Goal: Use online tool/utility: Utilize a website feature to perform a specific function

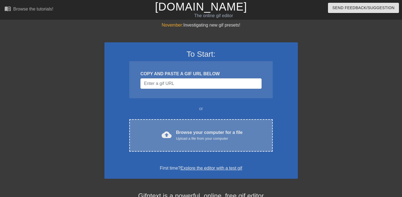
click at [175, 130] on div "cloud_upload Browse your computer for a file Upload a file from your computer" at bounding box center [201, 135] width 120 height 12
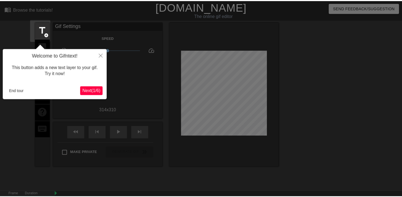
scroll to position [14, 0]
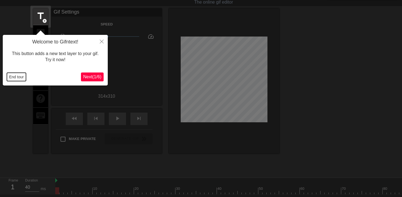
click at [16, 77] on button "End tour" at bounding box center [16, 77] width 19 height 8
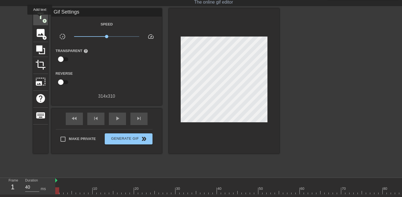
click at [40, 19] on span "title" at bounding box center [40, 16] width 11 height 11
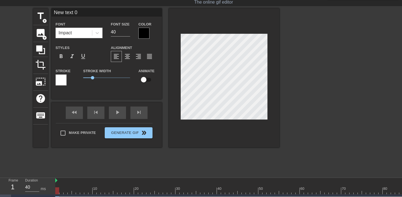
click at [146, 36] on div at bounding box center [143, 33] width 11 height 11
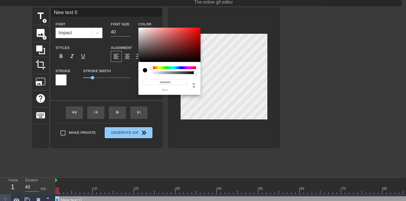
drag, startPoint x: 174, startPoint y: 82, endPoint x: 161, endPoint y: 82, distance: 13.0
click at [161, 82] on input "#000000" at bounding box center [165, 82] width 44 height 6
type input "#FFFFF"
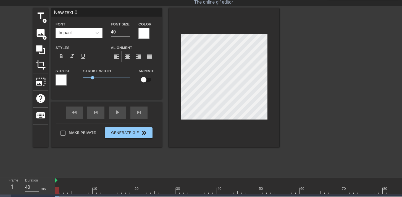
scroll to position [1, 1]
type input "B"
type textarea "B"
type input "Br"
type textarea "Br"
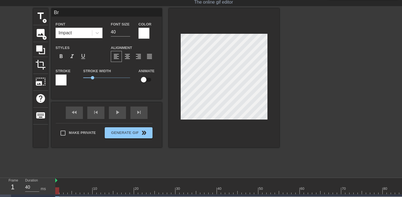
type input "Bra"
type textarea "Bra"
type input "Bram"
type textarea "Bram"
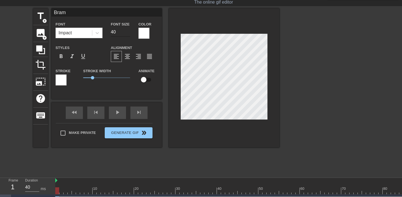
click at [125, 33] on input "40" at bounding box center [120, 32] width 19 height 9
click at [128, 33] on input "39" at bounding box center [120, 32] width 19 height 9
click at [128, 33] on input "38" at bounding box center [120, 32] width 19 height 9
click at [128, 33] on input "37" at bounding box center [120, 32] width 19 height 9
click at [128, 33] on input "36" at bounding box center [120, 32] width 19 height 9
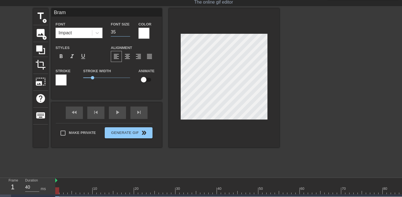
click at [128, 33] on input "35" at bounding box center [120, 32] width 19 height 9
click at [128, 33] on input "34" at bounding box center [120, 32] width 19 height 9
click at [128, 33] on input "33" at bounding box center [120, 32] width 19 height 9
click at [128, 33] on input "32" at bounding box center [120, 32] width 19 height 9
click at [128, 33] on input "31" at bounding box center [120, 32] width 19 height 9
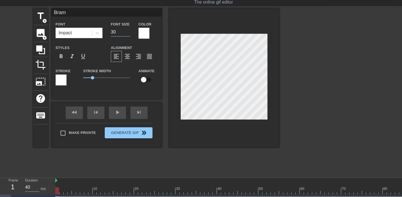
click at [128, 33] on input "30" at bounding box center [120, 32] width 19 height 9
click at [128, 33] on input "29" at bounding box center [120, 32] width 19 height 9
click at [128, 33] on input "28" at bounding box center [120, 32] width 19 height 9
click at [128, 33] on input "27" at bounding box center [120, 32] width 19 height 9
type input "28"
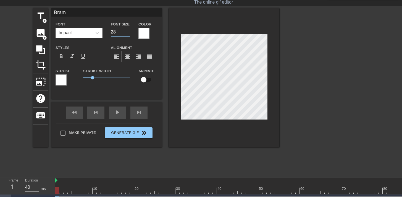
click at [129, 30] on input "28" at bounding box center [120, 32] width 19 height 9
click at [42, 19] on span "add_circle" at bounding box center [44, 21] width 5 height 5
type input "New text 1"
click at [128, 33] on input "39" at bounding box center [120, 32] width 19 height 9
click at [128, 33] on input "38" at bounding box center [120, 32] width 19 height 9
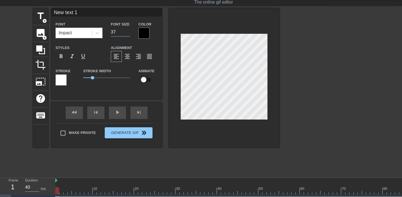
click at [128, 33] on input "37" at bounding box center [120, 32] width 19 height 9
click at [128, 33] on input "36" at bounding box center [120, 32] width 19 height 9
click at [128, 33] on input "35" at bounding box center [120, 32] width 19 height 9
click at [128, 33] on input "34" at bounding box center [120, 32] width 19 height 9
click at [128, 33] on input "33" at bounding box center [120, 32] width 19 height 9
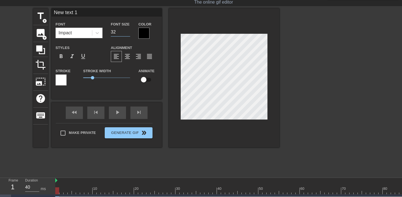
click at [128, 33] on input "32" at bounding box center [120, 32] width 19 height 9
click at [128, 33] on input "31" at bounding box center [120, 32] width 19 height 9
type input "30"
click at [128, 33] on input "30" at bounding box center [120, 32] width 19 height 9
click at [144, 34] on div at bounding box center [143, 33] width 11 height 11
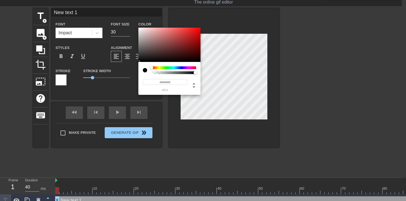
drag, startPoint x: 174, startPoint y: 83, endPoint x: 161, endPoint y: 82, distance: 13.9
click at [161, 82] on input "#000000" at bounding box center [165, 82] width 44 height 6
type input "#FFFFFF"
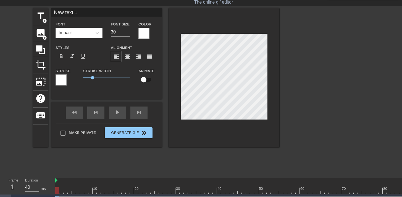
type input "R"
type textarea "R"
type input "Ro"
type textarea "Ro"
type input "Rog"
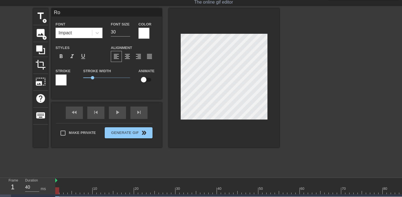
type textarea "Rog"
type input "Rogi"
type textarea "Rogie"
type input "Rogier"
type textarea "Rogier"
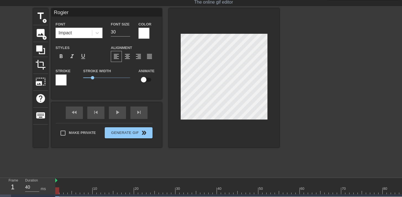
scroll to position [1, 1]
click at [141, 35] on div at bounding box center [143, 33] width 11 height 11
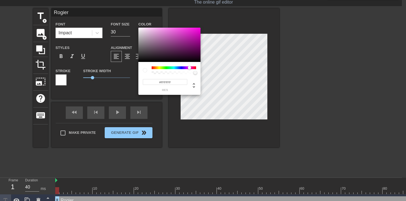
drag, startPoint x: 185, startPoint y: 68, endPoint x: 190, endPoint y: 68, distance: 4.1
click at [190, 68] on div at bounding box center [174, 67] width 44 height 3
type input "#FF00E4"
drag, startPoint x: 194, startPoint y: 33, endPoint x: 201, endPoint y: 28, distance: 9.2
click at [201, 28] on div "#FF00E4 hex" at bounding box center [203, 100] width 406 height 201
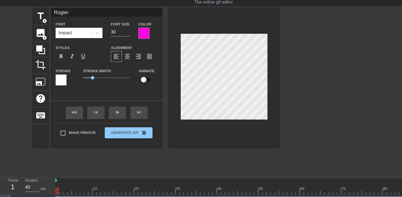
click at [141, 32] on div at bounding box center [143, 33] width 11 height 11
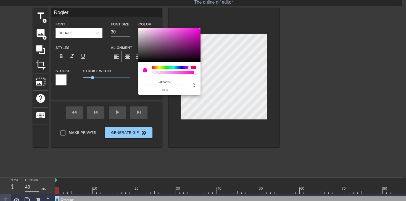
drag, startPoint x: 172, startPoint y: 82, endPoint x: 164, endPoint y: 82, distance: 8.3
click at [164, 82] on input "#FF00E4" at bounding box center [165, 82] width 44 height 6
type input "#FFFFFF"
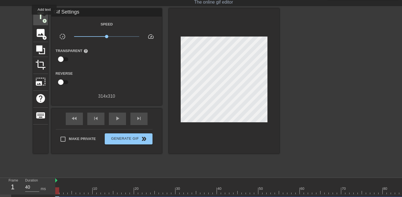
click at [44, 19] on span "add_circle" at bounding box center [44, 21] width 5 height 5
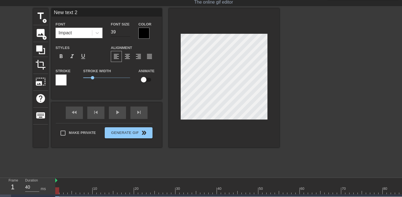
click at [128, 33] on input "39" at bounding box center [120, 32] width 19 height 9
click at [128, 33] on input "38" at bounding box center [120, 32] width 19 height 9
click at [128, 33] on input "37" at bounding box center [120, 32] width 19 height 9
click at [128, 33] on input "36" at bounding box center [120, 32] width 19 height 9
click at [128, 33] on input "35" at bounding box center [120, 32] width 19 height 9
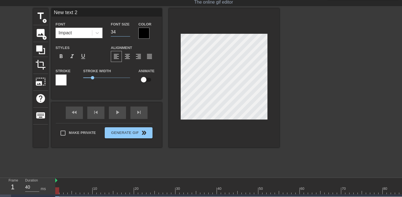
click at [128, 33] on input "34" at bounding box center [120, 32] width 19 height 9
click at [128, 33] on input "33" at bounding box center [120, 32] width 19 height 9
click at [128, 33] on input "32" at bounding box center [120, 32] width 19 height 9
click at [128, 33] on input "31" at bounding box center [120, 32] width 19 height 9
click at [128, 33] on input "30" at bounding box center [120, 32] width 19 height 9
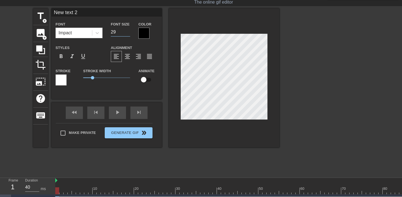
click at [128, 33] on input "29" at bounding box center [120, 32] width 19 height 9
click at [128, 33] on input "28" at bounding box center [120, 32] width 19 height 9
click at [128, 33] on input "27" at bounding box center [120, 32] width 19 height 9
click at [128, 33] on input "26" at bounding box center [120, 32] width 19 height 9
click at [128, 33] on input "25" at bounding box center [120, 32] width 19 height 9
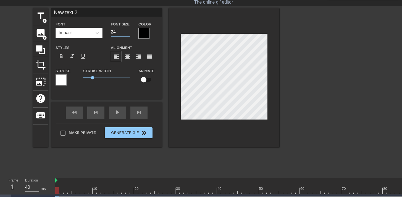
click at [128, 33] on input "24" at bounding box center [120, 32] width 19 height 9
type input "25"
click at [128, 31] on input "25" at bounding box center [120, 32] width 19 height 9
type input "S"
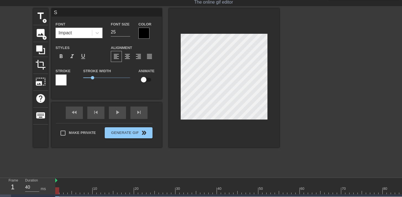
type textarea "Sm"
type input "Smo"
type textarea "Smo"
type input "Smos"
type textarea "Smos"
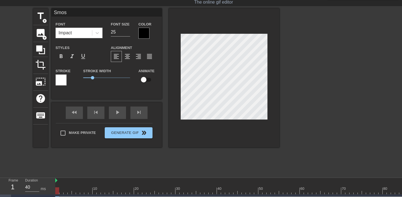
type input "Smosk"
type textarea "Smosk"
type input "Smoske"
type textarea "Smoske"
type input "Smoskes"
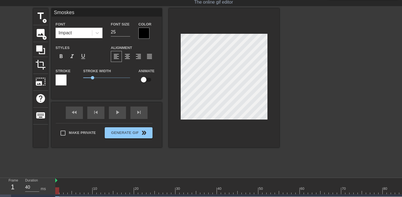
type textarea "Smoskes"
type input "Q"
type textarea "Q"
type input "Q4"
type textarea "Q4"
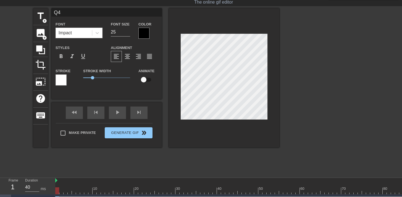
type input "Q4"
type textarea "Q4"
type input "Q4 s"
type textarea "Q4 s"
type input "Q4 su"
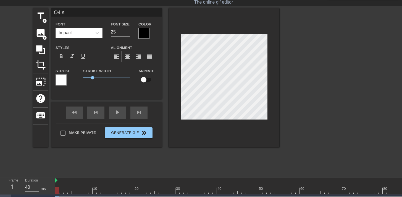
type textarea "Q4 su"
type input "Q4 suc"
type textarea "Q4 suc"
type input "Q4 succ"
type textarea "Q4 succ"
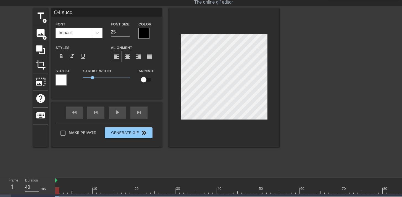
type input "Q4 succe"
type textarea "Q4 succe"
type input "Q4 succes"
type textarea "Q4 succes"
click at [128, 33] on input "24" at bounding box center [120, 32] width 19 height 9
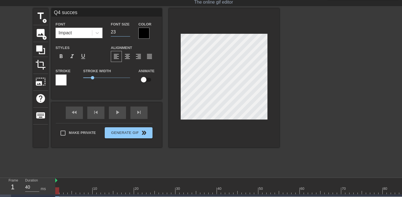
click at [128, 33] on input "23" at bounding box center [120, 32] width 19 height 9
click at [128, 33] on input "22" at bounding box center [120, 32] width 19 height 9
click at [128, 33] on input "21" at bounding box center [120, 32] width 19 height 9
type input "20"
click at [128, 33] on input "20" at bounding box center [120, 32] width 19 height 9
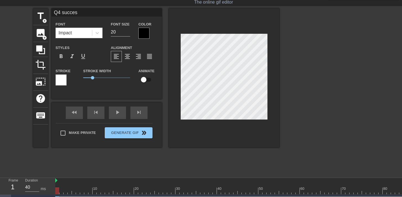
click at [143, 33] on div at bounding box center [143, 33] width 11 height 11
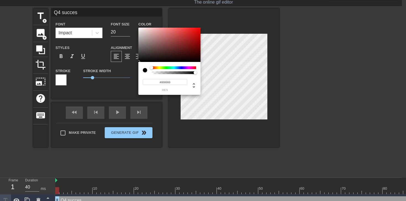
drag, startPoint x: 177, startPoint y: 81, endPoint x: 161, endPoint y: 83, distance: 15.6
click at [161, 83] on input "#000000" at bounding box center [165, 82] width 44 height 6
type input "#FFFFFF"
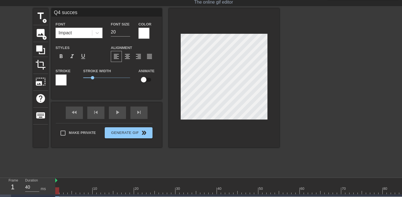
scroll to position [1, 1]
type input "Q4 T"
type textarea "Q4 T"
type input "Q4 Ta"
type textarea "Q4 Ta"
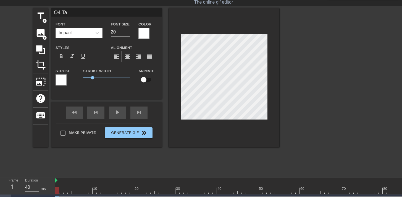
scroll to position [1, 1]
type input "Q4 T"
type textarea "Q4 T"
type input "Q4"
type textarea "Q4"
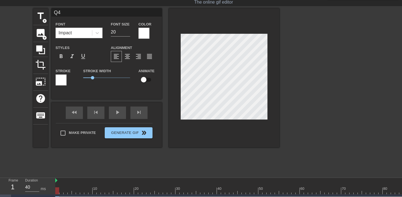
type input "Q4 s"
type textarea "Q4 s"
type input "Q4 su"
type textarea "Q4 su"
type input "Q4 suc"
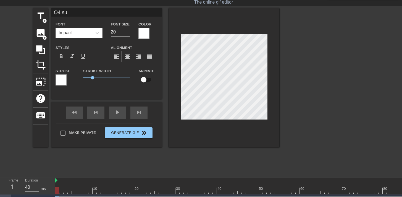
type textarea "Q4 suc"
type input "Q4 su"
type textarea "Q4 su"
type input "Q4 s"
type textarea "Q4 s"
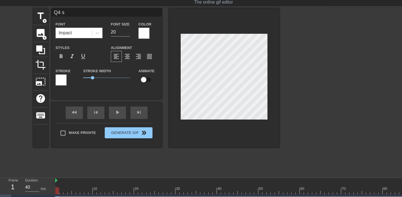
scroll to position [1, 1]
type input "Q4"
type textarea "Q4"
type input "Q4 S"
type textarea "Q4 S"
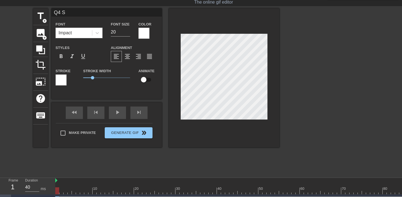
type input "Q4 SU"
type textarea "Q4 SU"
type input "Q4 SUC"
type textarea "Q4 SUC"
type input "Q4 SUCC"
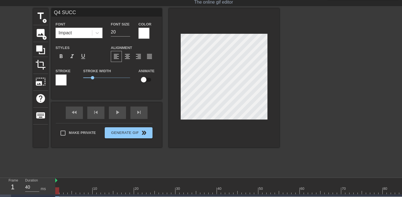
type textarea "Q4 SUCCE"
type input "Q4 SUCCES"
type textarea "Q4 SUCCES"
click at [148, 79] on input "checkbox" at bounding box center [144, 79] width 32 height 11
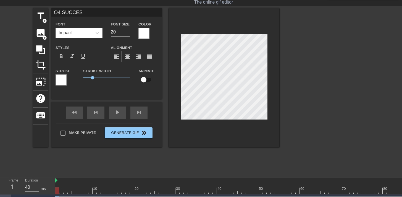
checkbox input "true"
click at [62, 190] on div at bounding box center [299, 190] width 489 height 7
click at [64, 191] on div at bounding box center [299, 190] width 489 height 7
click at [67, 191] on div at bounding box center [66, 190] width 4 height 7
click at [72, 191] on div at bounding box center [299, 190] width 489 height 7
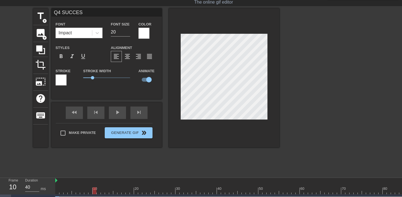
click at [95, 191] on div at bounding box center [299, 190] width 489 height 7
click at [113, 191] on div at bounding box center [299, 190] width 489 height 7
click at [131, 192] on div at bounding box center [299, 190] width 489 height 7
click at [140, 192] on div at bounding box center [299, 190] width 489 height 7
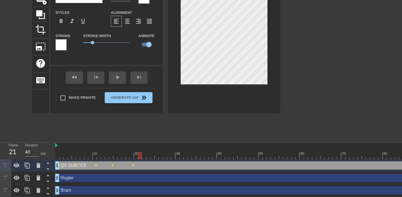
scroll to position [53, 0]
drag, startPoint x: 140, startPoint y: 150, endPoint x: 86, endPoint y: 156, distance: 54.2
click at [86, 156] on div "10 20 30 40 50 60 70 80 90 100 110 Q4 SUCCES drag_handle drag_handle lens lens …" at bounding box center [228, 169] width 347 height 54
drag, startPoint x: 87, startPoint y: 152, endPoint x: 119, endPoint y: 154, distance: 32.4
click at [119, 154] on div at bounding box center [119, 155] width 4 height 7
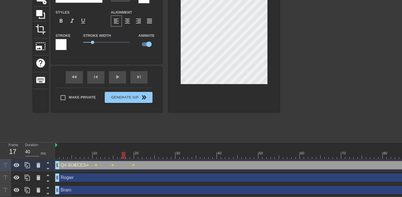
click at [122, 154] on div at bounding box center [124, 155] width 4 height 7
drag, startPoint x: 124, startPoint y: 151, endPoint x: 128, endPoint y: 150, distance: 4.4
click at [128, 152] on div at bounding box center [128, 155] width 4 height 7
drag, startPoint x: 127, startPoint y: 150, endPoint x: 132, endPoint y: 150, distance: 5.0
click at [132, 152] on div at bounding box center [132, 155] width 4 height 7
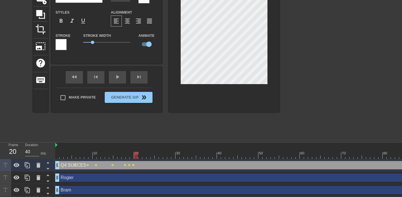
click at [135, 152] on div at bounding box center [136, 155] width 4 height 7
drag, startPoint x: 137, startPoint y: 151, endPoint x: 153, endPoint y: 152, distance: 16.6
click at [153, 152] on div at bounding box center [153, 155] width 4 height 7
drag, startPoint x: 153, startPoint y: 151, endPoint x: 155, endPoint y: 152, distance: 2.8
click at [155, 152] on div at bounding box center [157, 155] width 4 height 7
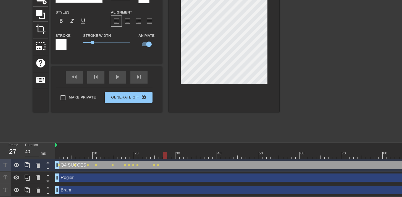
drag, startPoint x: 157, startPoint y: 152, endPoint x: 165, endPoint y: 151, distance: 7.7
click at [165, 152] on div at bounding box center [165, 155] width 4 height 7
drag, startPoint x: 166, startPoint y: 152, endPoint x: 174, endPoint y: 152, distance: 8.0
click at [174, 152] on div at bounding box center [173, 155] width 4 height 7
drag, startPoint x: 175, startPoint y: 151, endPoint x: 178, endPoint y: 151, distance: 3.6
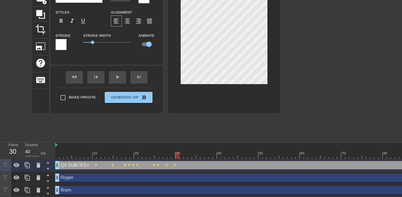
click at [178, 152] on div at bounding box center [177, 155] width 4 height 7
drag, startPoint x: 177, startPoint y: 151, endPoint x: 185, endPoint y: 151, distance: 8.0
click at [185, 152] on div at bounding box center [186, 155] width 4 height 7
drag, startPoint x: 185, startPoint y: 151, endPoint x: 194, endPoint y: 151, distance: 8.6
click at [194, 152] on div at bounding box center [194, 155] width 4 height 7
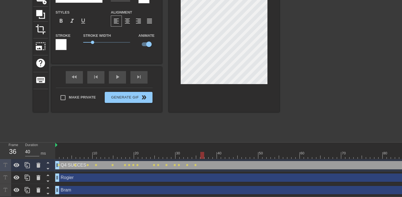
drag, startPoint x: 193, startPoint y: 151, endPoint x: 201, endPoint y: 153, distance: 8.1
click at [201, 153] on div at bounding box center [202, 155] width 4 height 7
drag, startPoint x: 201, startPoint y: 152, endPoint x: 214, endPoint y: 153, distance: 12.8
click at [214, 153] on div at bounding box center [215, 155] width 4 height 7
drag, startPoint x: 216, startPoint y: 153, endPoint x: 222, endPoint y: 153, distance: 6.7
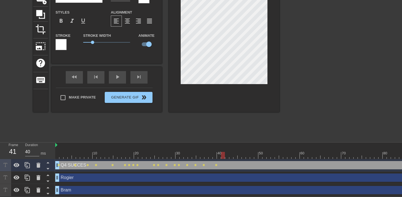
click at [222, 153] on div at bounding box center [223, 155] width 4 height 7
drag, startPoint x: 222, startPoint y: 152, endPoint x: 229, endPoint y: 152, distance: 7.2
click at [229, 153] on div at bounding box center [231, 155] width 4 height 7
drag, startPoint x: 227, startPoint y: 151, endPoint x: 235, endPoint y: 153, distance: 7.3
click at [235, 153] on div at bounding box center [235, 155] width 4 height 7
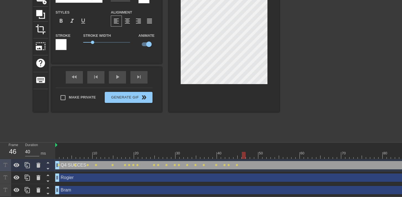
drag, startPoint x: 235, startPoint y: 151, endPoint x: 246, endPoint y: 152, distance: 11.1
click at [246, 152] on div at bounding box center [299, 155] width 489 height 7
drag, startPoint x: 244, startPoint y: 150, endPoint x: 252, endPoint y: 150, distance: 7.5
click at [252, 152] on div at bounding box center [252, 155] width 4 height 7
drag, startPoint x: 253, startPoint y: 152, endPoint x: 259, endPoint y: 153, distance: 7.0
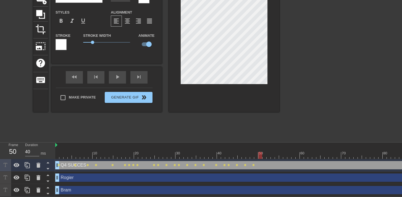
click at [259, 153] on div at bounding box center [260, 155] width 4 height 7
drag, startPoint x: 259, startPoint y: 152, endPoint x: 267, endPoint y: 152, distance: 7.7
click at [267, 152] on div at bounding box center [269, 155] width 4 height 7
drag, startPoint x: 269, startPoint y: 151, endPoint x: 275, endPoint y: 152, distance: 6.1
click at [275, 153] on div at bounding box center [299, 155] width 489 height 7
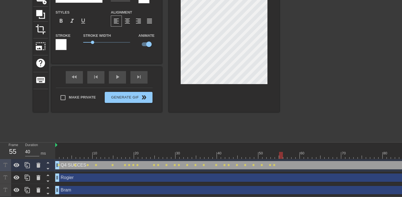
drag, startPoint x: 272, startPoint y: 150, endPoint x: 279, endPoint y: 151, distance: 7.0
click at [280, 152] on div at bounding box center [281, 155] width 4 height 7
drag, startPoint x: 282, startPoint y: 149, endPoint x: 289, endPoint y: 151, distance: 7.6
click at [287, 152] on div at bounding box center [285, 155] width 4 height 7
drag, startPoint x: 290, startPoint y: 153, endPoint x: 288, endPoint y: 146, distance: 7.0
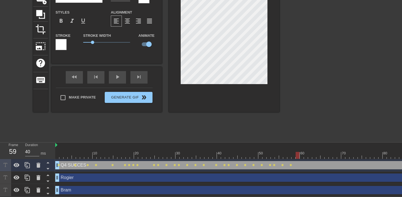
click at [296, 154] on div at bounding box center [299, 155] width 489 height 7
drag, startPoint x: 301, startPoint y: 153, endPoint x: 309, endPoint y: 153, distance: 7.7
click at [308, 153] on div at bounding box center [310, 155] width 4 height 7
drag, startPoint x: 310, startPoint y: 152, endPoint x: 315, endPoint y: 152, distance: 5.3
click at [315, 152] on div at bounding box center [314, 155] width 4 height 7
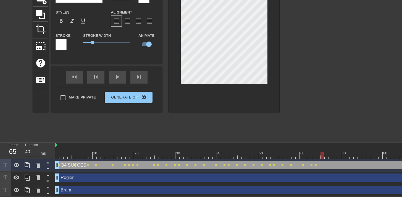
drag, startPoint x: 314, startPoint y: 151, endPoint x: 322, endPoint y: 152, distance: 7.8
click at [322, 152] on div at bounding box center [323, 155] width 4 height 7
drag, startPoint x: 323, startPoint y: 151, endPoint x: 328, endPoint y: 151, distance: 5.3
click at [328, 152] on div at bounding box center [327, 155] width 4 height 7
drag, startPoint x: 325, startPoint y: 153, endPoint x: 337, endPoint y: 153, distance: 11.6
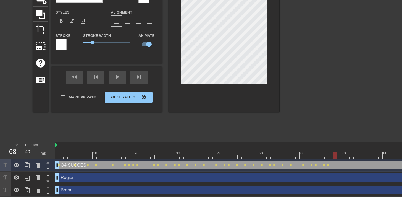
click at [337, 153] on div at bounding box center [299, 155] width 489 height 7
drag, startPoint x: 334, startPoint y: 152, endPoint x: 344, endPoint y: 151, distance: 10.5
click at [341, 152] on div at bounding box center [339, 155] width 4 height 7
drag, startPoint x: 343, startPoint y: 149, endPoint x: 351, endPoint y: 150, distance: 8.6
click at [345, 152] on div at bounding box center [343, 155] width 4 height 7
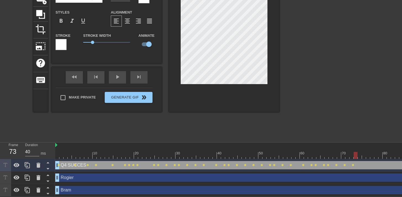
drag, startPoint x: 352, startPoint y: 149, endPoint x: 358, endPoint y: 149, distance: 5.5
click at [358, 152] on div at bounding box center [299, 155] width 489 height 7
drag, startPoint x: 358, startPoint y: 151, endPoint x: 364, endPoint y: 150, distance: 5.6
click at [362, 152] on div at bounding box center [360, 155] width 4 height 7
drag, startPoint x: 362, startPoint y: 151, endPoint x: 372, endPoint y: 150, distance: 9.4
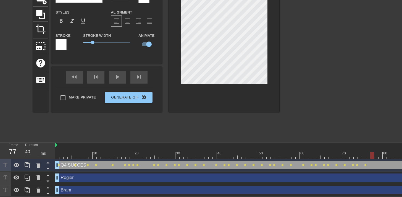
click at [371, 152] on div at bounding box center [372, 155] width 4 height 7
drag, startPoint x: 372, startPoint y: 151, endPoint x: 381, endPoint y: 150, distance: 9.4
click at [381, 152] on div at bounding box center [381, 155] width 4 height 7
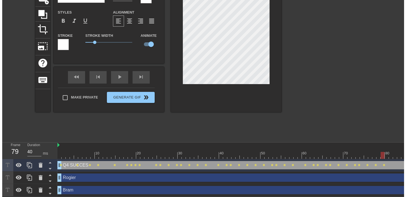
scroll to position [0, 0]
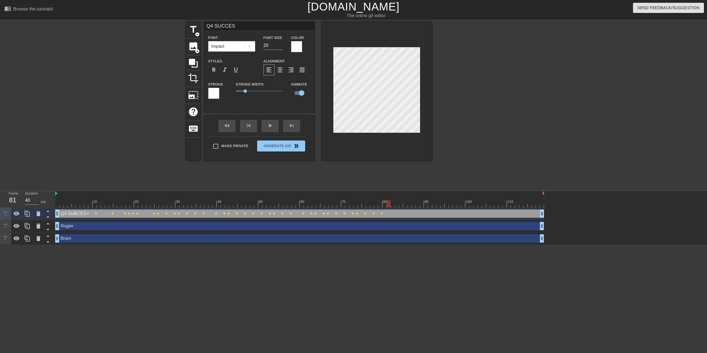
drag, startPoint x: 381, startPoint y: 205, endPoint x: 390, endPoint y: 206, distance: 8.3
click at [389, 196] on div at bounding box center [389, 204] width 4 height 7
drag, startPoint x: 389, startPoint y: 204, endPoint x: 399, endPoint y: 205, distance: 9.7
click at [398, 196] on div at bounding box center [397, 204] width 4 height 7
drag, startPoint x: 396, startPoint y: 203, endPoint x: 408, endPoint y: 203, distance: 11.3
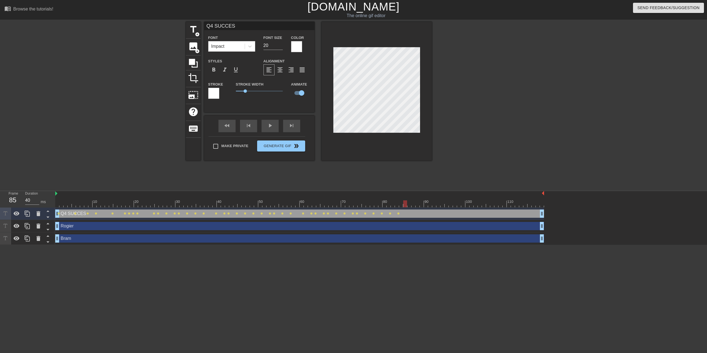
click at [402, 196] on div at bounding box center [405, 204] width 4 height 7
drag, startPoint x: 411, startPoint y: 204, endPoint x: 424, endPoint y: 205, distance: 13.3
click at [402, 196] on div at bounding box center [422, 204] width 4 height 7
drag, startPoint x: 427, startPoint y: 204, endPoint x: 440, endPoint y: 205, distance: 13.0
click at [402, 196] on div at bounding box center [299, 204] width 489 height 7
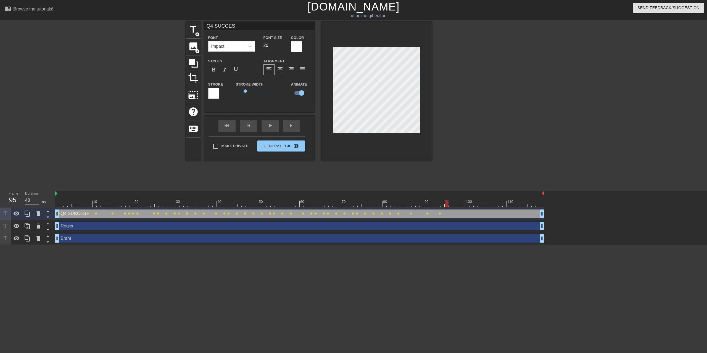
drag, startPoint x: 439, startPoint y: 203, endPoint x: 454, endPoint y: 205, distance: 15.6
click at [402, 196] on div at bounding box center [447, 204] width 4 height 7
drag, startPoint x: 456, startPoint y: 204, endPoint x: 468, endPoint y: 203, distance: 11.3
click at [402, 196] on div at bounding box center [472, 204] width 4 height 7
drag, startPoint x: 543, startPoint y: 213, endPoint x: 475, endPoint y: 213, distance: 68.5
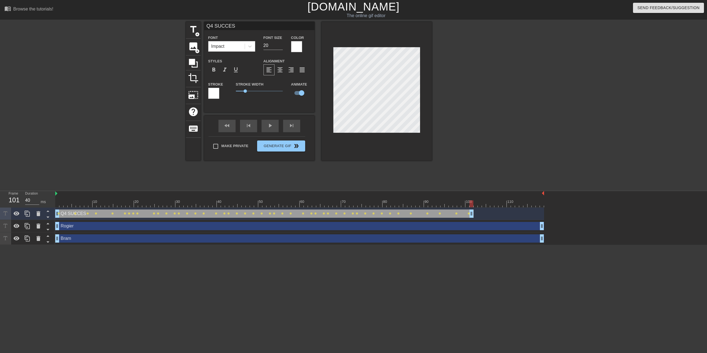
click at [402, 196] on div "Q4 SUCCES drag_handle drag_handle lens lens lens lens lens lens lens lens lens …" at bounding box center [299, 214] width 489 height 8
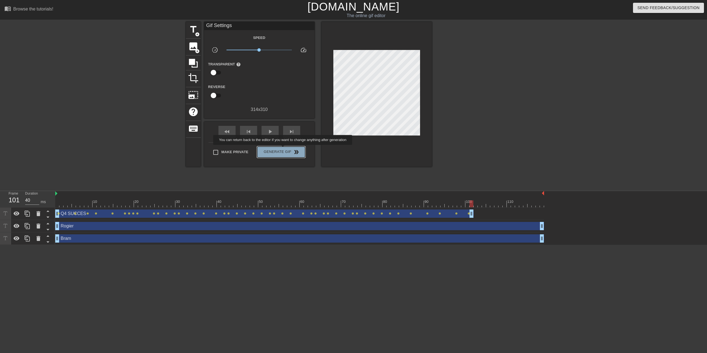
click at [287, 149] on span "Generate Gif double_arrow" at bounding box center [280, 152] width 43 height 7
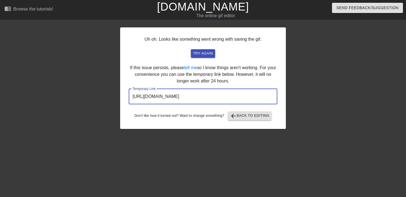
click at [165, 96] on input "[URL][DOMAIN_NAME]" at bounding box center [203, 96] width 149 height 15
